Goal: Task Accomplishment & Management: Complete application form

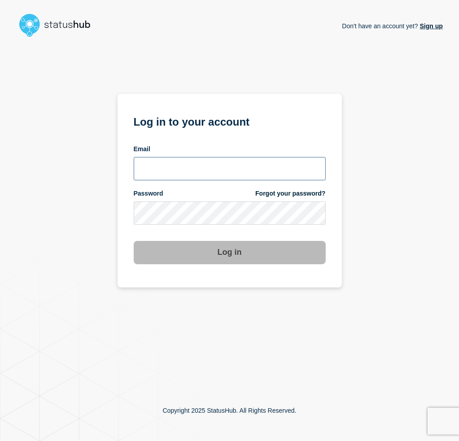
click at [186, 179] on input "email input" at bounding box center [230, 168] width 192 height 23
type input "dravingd@msu.edu"
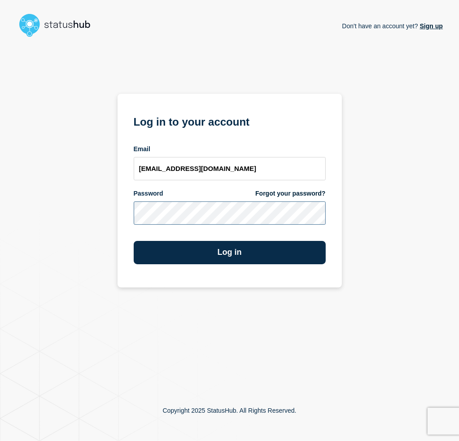
click at [134, 241] on button "Log in" at bounding box center [230, 252] width 192 height 23
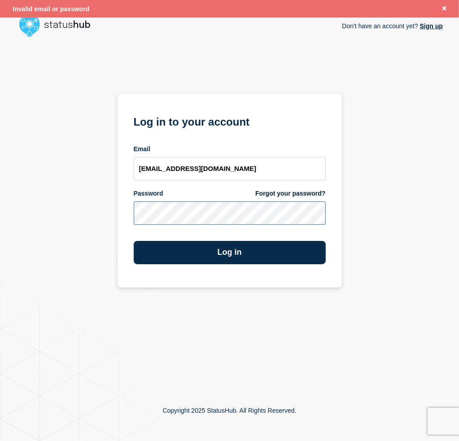
click at [134, 241] on button "Log in" at bounding box center [230, 252] width 192 height 23
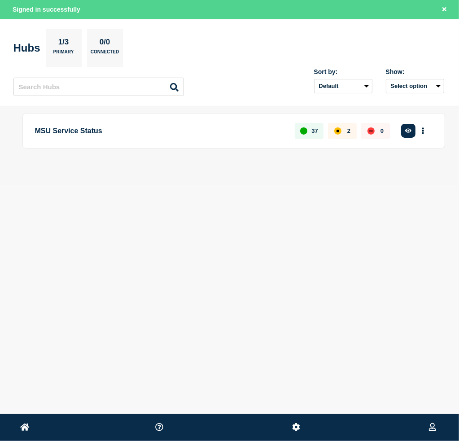
click at [158, 252] on body "Home Home MSU Service Status [PERSON_NAME] Signed in successfully Hubs 1/3 Prim…" at bounding box center [229, 220] width 459 height 441
click at [421, 131] on button "More actions" at bounding box center [423, 131] width 12 height 17
click at [407, 168] on button "Create maintenance" at bounding box center [409, 170] width 61 height 8
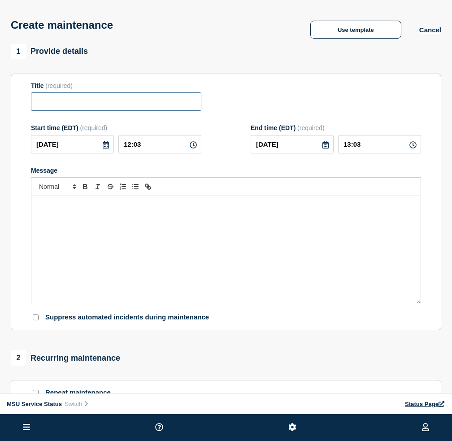
click at [62, 96] on input "Title" at bounding box center [116, 101] width 171 height 18
click at [77, 101] on input "Title" at bounding box center [116, 101] width 171 height 18
paste input "[Maintenance] MSU Guest Account Registration Will Be Unavailable During Planned…"
type input "[Maintenance] MSU Guest Account Registration Will Be Unavailable During Planned…"
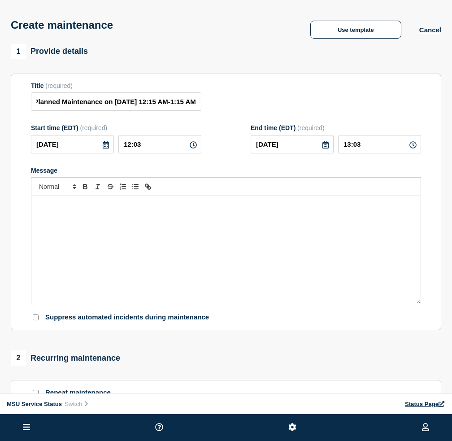
scroll to position [0, 0]
click at [325, 215] on div "Message" at bounding box center [226, 250] width 390 height 108
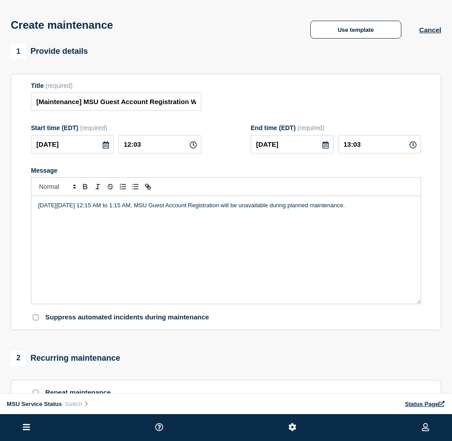
click at [176, 241] on div "On Thursday, October 2, 2025 from 12:15 AM to 1:15 AM, MSU Guest Account Regist…" at bounding box center [226, 250] width 390 height 108
click at [409, 200] on div "On Thursday, October 2, 2025 from 12:15 AM to 1:15 AM, MSU Guest Account Regist…" at bounding box center [226, 250] width 390 height 108
click at [291, 263] on div "On Thursday, October 2, 2025 from 12:15 AM to 1:15 AM, MSU Guest Account Regist…" at bounding box center [226, 250] width 390 height 108
click at [275, 266] on div "On Thursday, October 2, 2025 from 12:15 AM to 1:15 AM, MSU Guest Account Regist…" at bounding box center [226, 250] width 390 height 108
click at [286, 251] on div "On Thursday, October 2, 2025 from 12:15 AM to 1:15 AM, MSU Guest Account Regist…" at bounding box center [226, 250] width 390 height 108
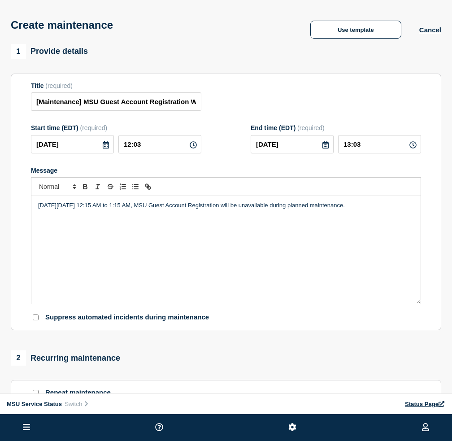
click at [391, 213] on div "On Thursday, October 2, 2025 from 12:15 AM to 1:15 AM, MSU Guest Account Regist…" at bounding box center [226, 250] width 390 height 108
click at [403, 210] on p "On Thursday, October 2, 2025 from 12:15 AM to 1:15 AM, MSU Guest Account Regist…" at bounding box center [226, 206] width 376 height 8
click at [343, 195] on div at bounding box center [226, 186] width 390 height 19
click at [224, 232] on div "Message" at bounding box center [226, 250] width 390 height 108
click at [152, 236] on div "On Thursday, October 2, 2025 from 12:15 AM to 1:15 AM, MSU Guest Account Regist…" at bounding box center [226, 250] width 390 height 108
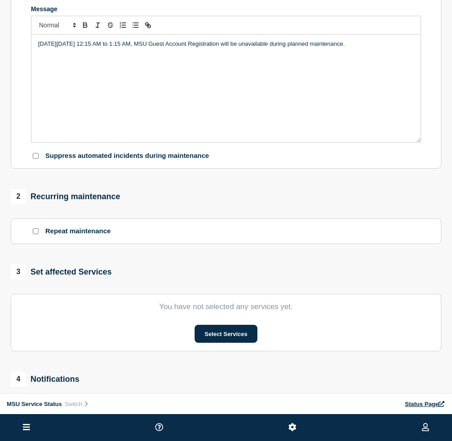
scroll to position [180, 0]
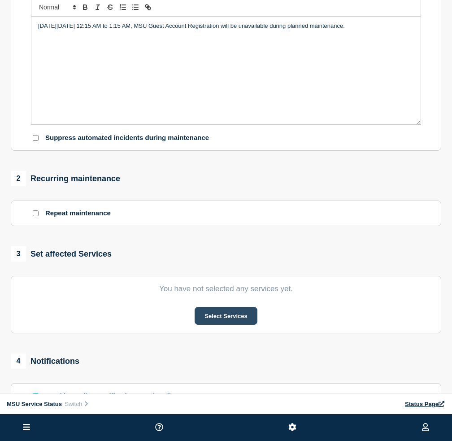
click at [209, 320] on button "Select Services" at bounding box center [226, 316] width 62 height 18
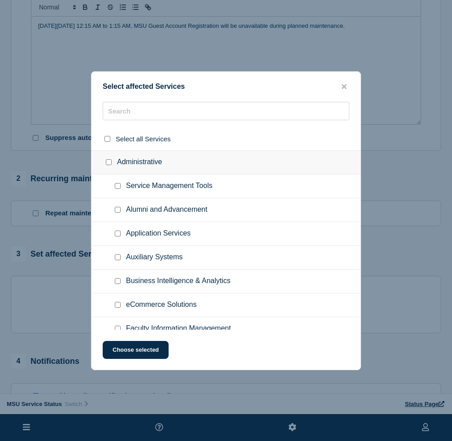
click at [133, 207] on span "Alumni and Advancement" at bounding box center [166, 210] width 81 height 9
click at [138, 121] on div at bounding box center [226, 115] width 269 height 26
click at [138, 111] on input "text" at bounding box center [226, 111] width 247 height 18
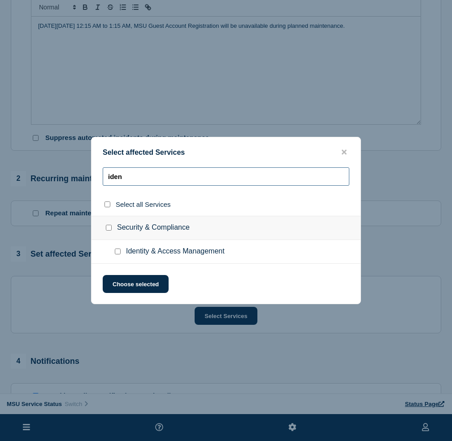
type input "iden"
click at [118, 250] on input "Identity & Access Management checkbox" at bounding box center [118, 252] width 6 height 6
checkbox input "true"
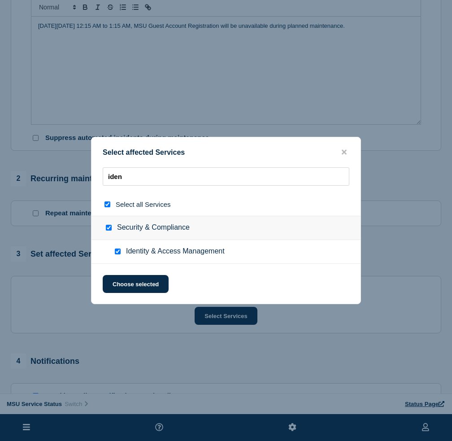
click at [118, 254] on input "Identity & Access Management checkbox" at bounding box center [118, 252] width 6 height 6
checkbox input "false"
click at [118, 254] on input "Identity & Access Management checkbox" at bounding box center [118, 252] width 6 height 6
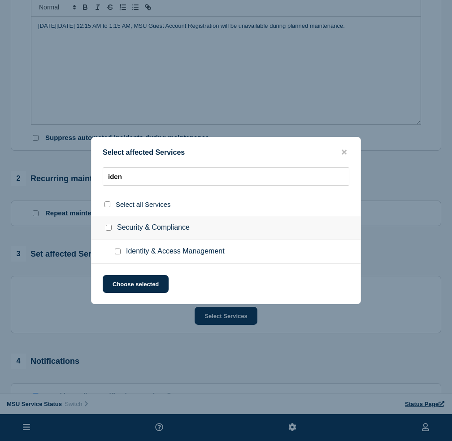
checkbox input "true"
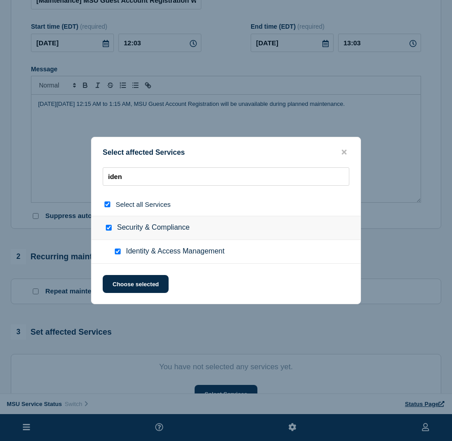
scroll to position [90, 0]
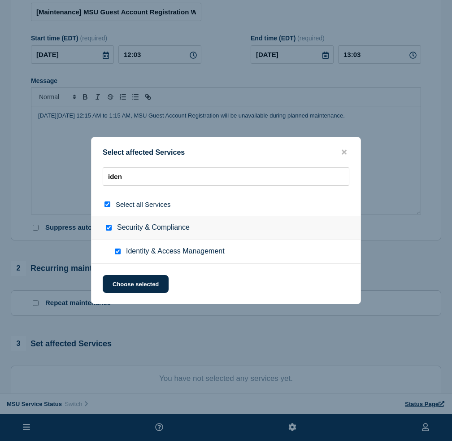
click at [109, 204] on input "select all checkbox" at bounding box center [108, 205] width 6 height 6
checkbox input "false"
click at [115, 251] on input "Identity & Access Management checkbox" at bounding box center [118, 252] width 6 height 6
checkbox input "true"
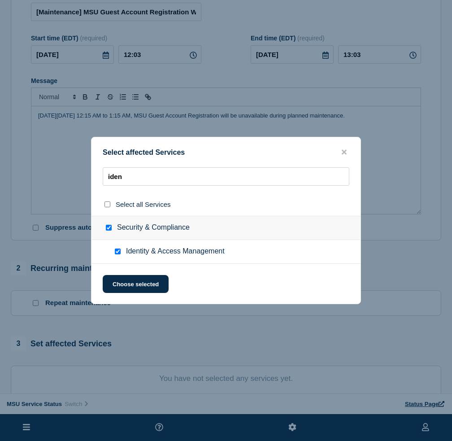
checkbox input "true"
click at [134, 281] on button "Choose selected" at bounding box center [136, 284] width 66 height 18
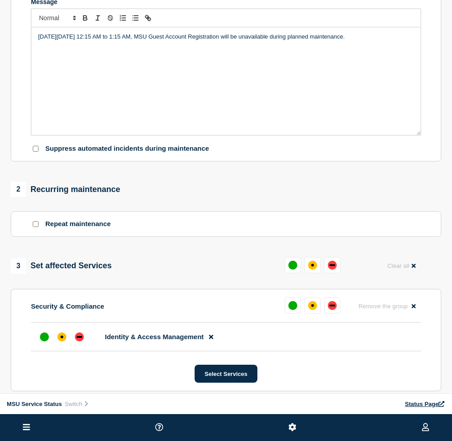
scroll to position [224, 0]
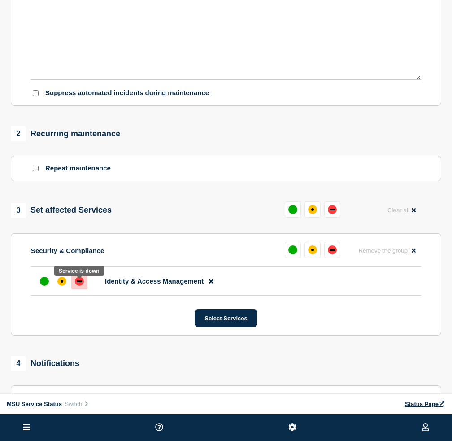
click at [81, 286] on div "down" at bounding box center [79, 281] width 9 height 9
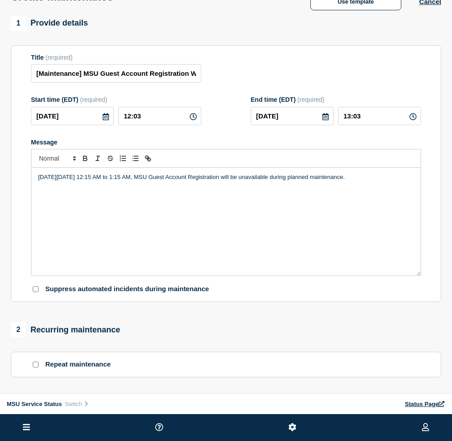
scroll to position [0, 0]
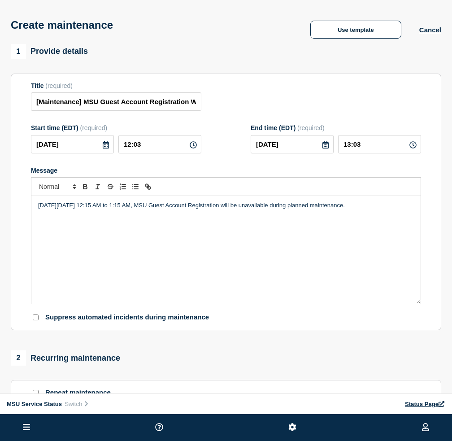
click at [108, 148] on icon at bounding box center [105, 144] width 7 height 7
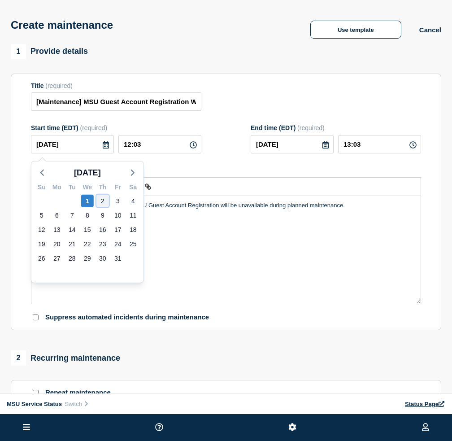
click at [105, 205] on div "2" at bounding box center [102, 201] width 13 height 13
type input "2025-10-02"
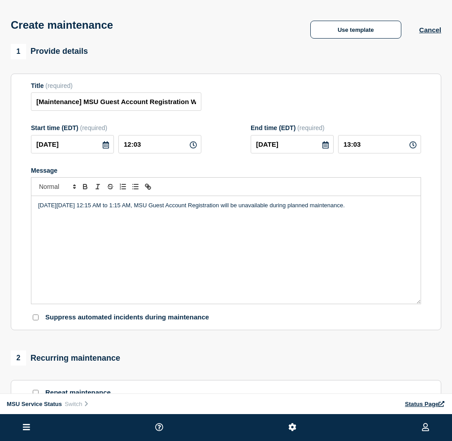
click at [191, 147] on icon at bounding box center [193, 144] width 7 height 7
click at [170, 149] on input "12:03" at bounding box center [159, 144] width 83 height 18
type input "12:15"
click at [181, 174] on div "Message" at bounding box center [226, 170] width 390 height 7
drag, startPoint x: 364, startPoint y: 148, endPoint x: 332, endPoint y: 150, distance: 32.8
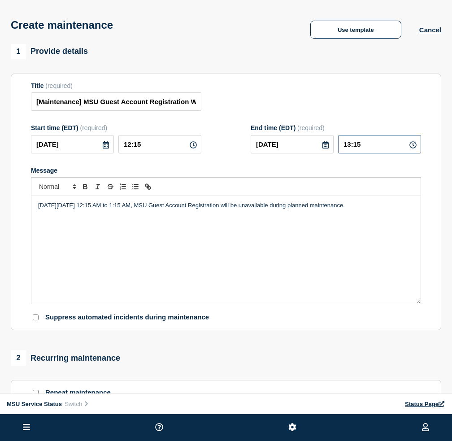
click at [332, 150] on div "2025-10-02 13:15" at bounding box center [336, 144] width 171 height 18
type input "01:15"
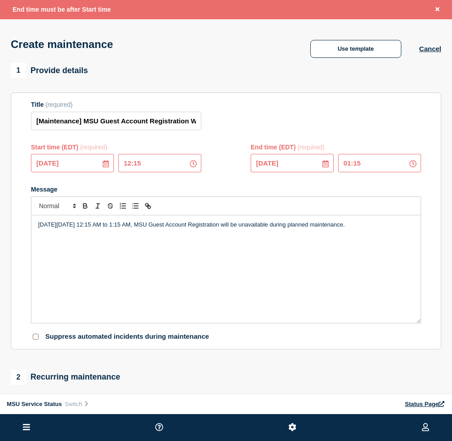
click at [193, 167] on icon at bounding box center [193, 163] width 7 height 7
click at [193, 166] on icon at bounding box center [193, 163] width 7 height 7
drag, startPoint x: 367, startPoint y: 165, endPoint x: 322, endPoint y: 167, distance: 44.9
click at [322, 167] on div "2025-10-02 01:15" at bounding box center [336, 163] width 171 height 18
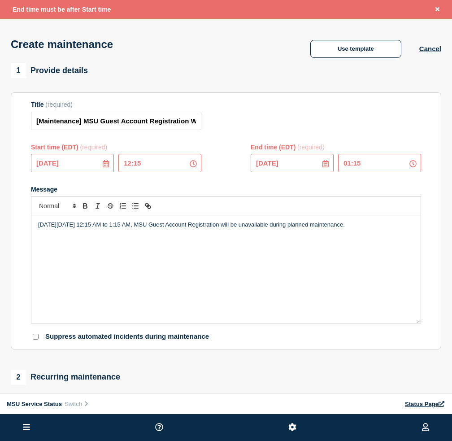
click at [287, 200] on div at bounding box center [226, 206] width 390 height 19
click at [129, 163] on input "12:15" at bounding box center [159, 163] width 83 height 18
click at [130, 169] on input "12:15" at bounding box center [159, 163] width 83 height 18
type input "00:15"
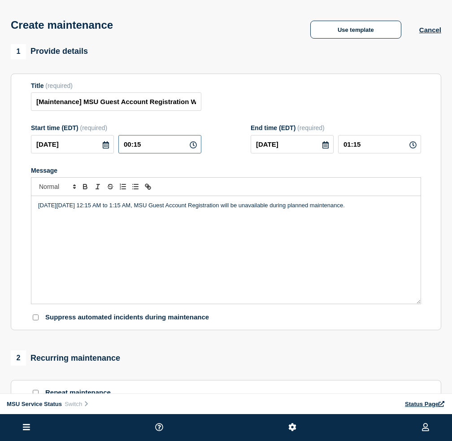
click at [160, 150] on input "00:15" at bounding box center [159, 144] width 83 height 18
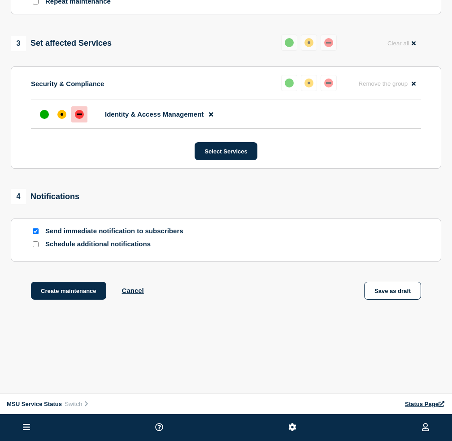
scroll to position [399, 0]
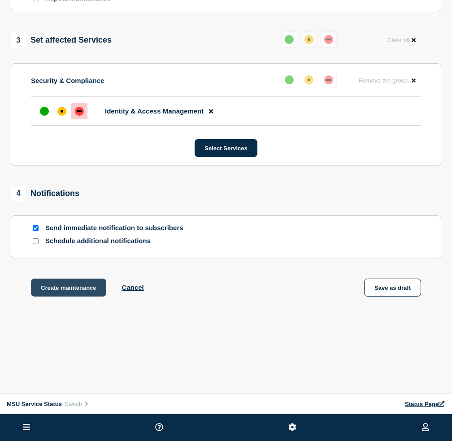
click at [57, 288] on button "Create maintenance" at bounding box center [68, 288] width 75 height 18
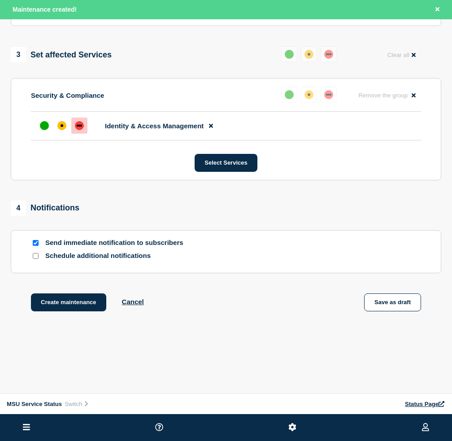
scroll to position [418, 0]
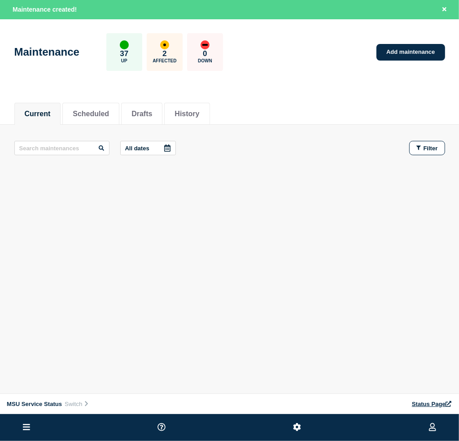
click at [114, 214] on div "Current Scheduled Drafts History Current Scheduled Drafts History All dates Fil…" at bounding box center [229, 170] width 459 height 153
drag, startPoint x: 265, startPoint y: 218, endPoint x: 97, endPoint y: 6, distance: 270.6
click at [262, 213] on div "Current Scheduled Drafts History Current Scheduled Drafts History All dates Fil…" at bounding box center [229, 170] width 459 height 153
